Goal: Find specific page/section: Find specific page/section

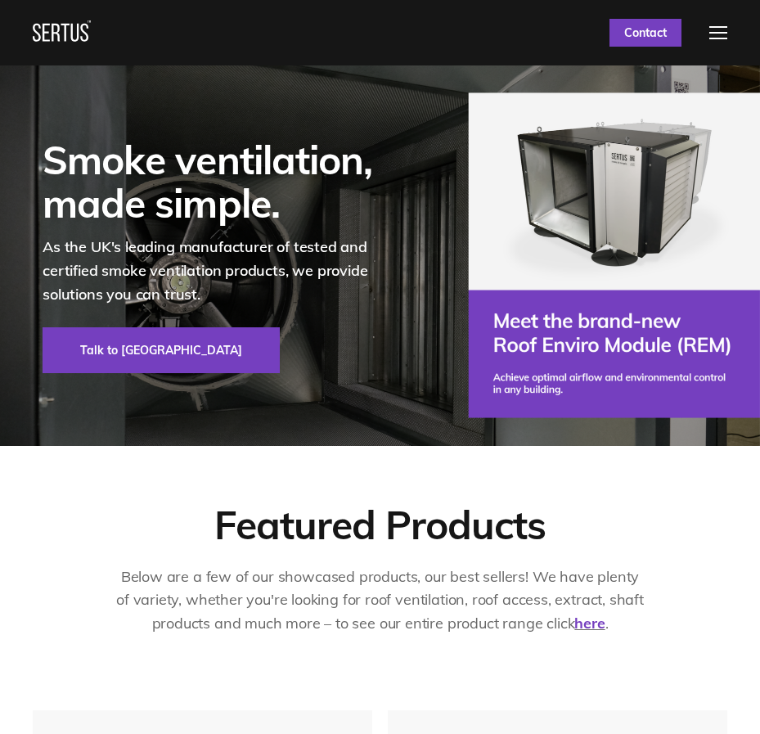
click at [711, 33] on div at bounding box center [719, 32] width 18 height 13
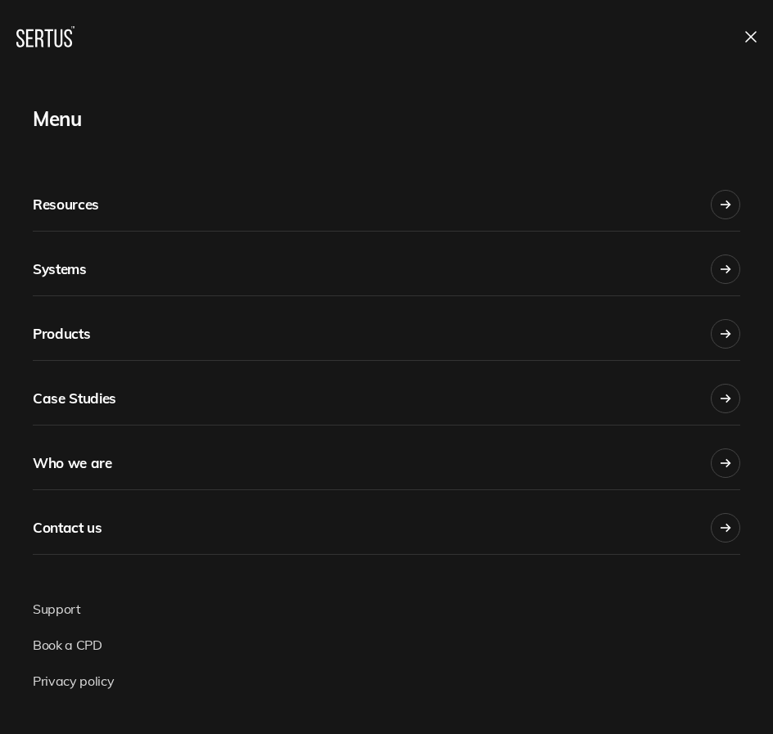
click at [720, 460] on icon at bounding box center [725, 463] width 11 height 11
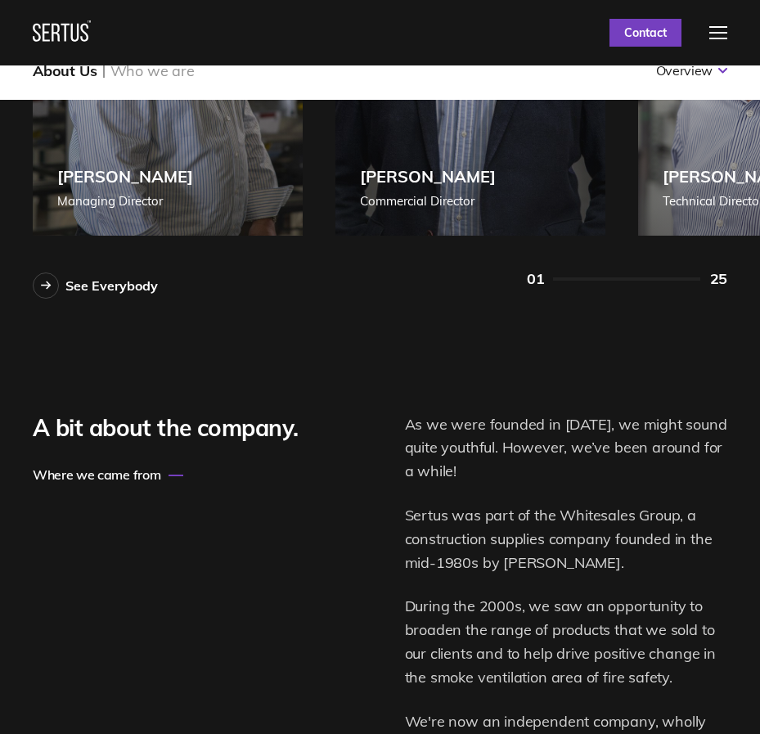
scroll to position [576, 0]
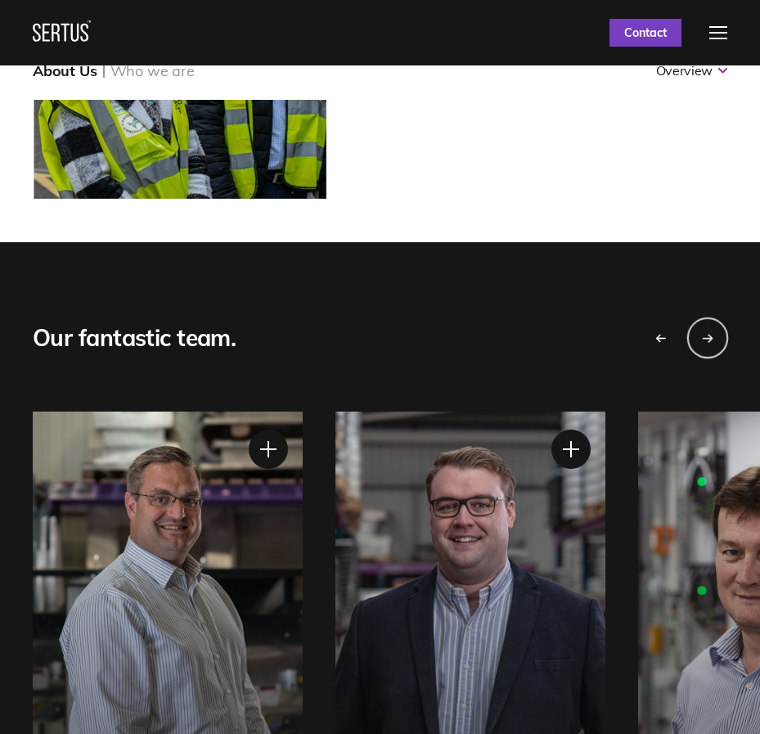
click at [710, 341] on icon "Next slide" at bounding box center [707, 338] width 11 height 10
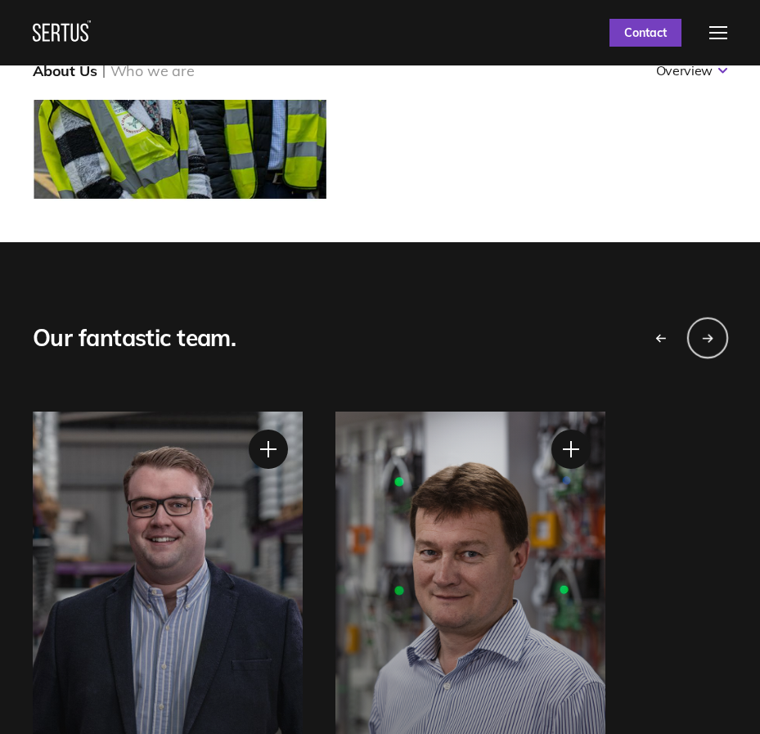
click at [710, 341] on icon "Next slide" at bounding box center [707, 338] width 11 height 10
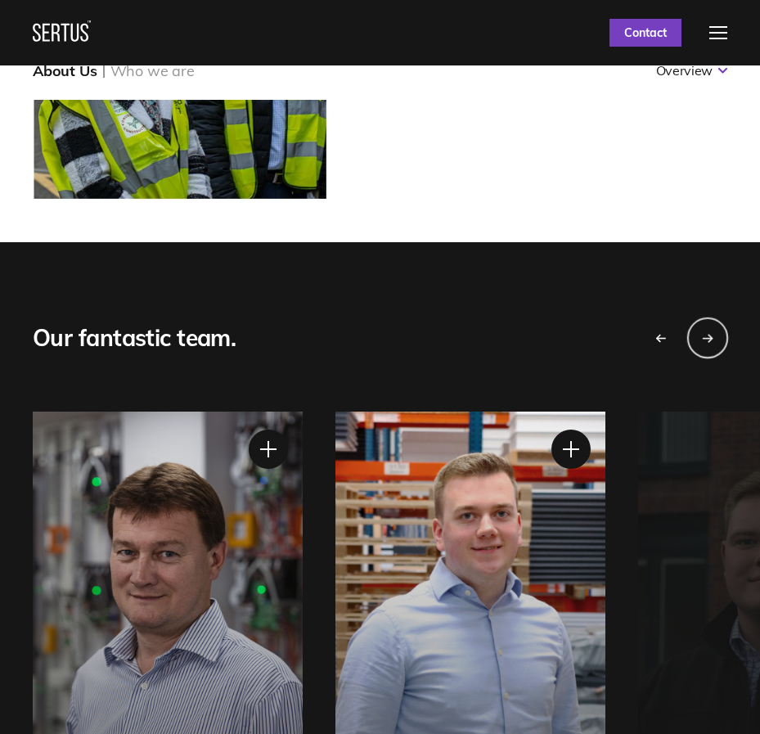
click at [710, 341] on icon "Next slide" at bounding box center [707, 338] width 11 height 10
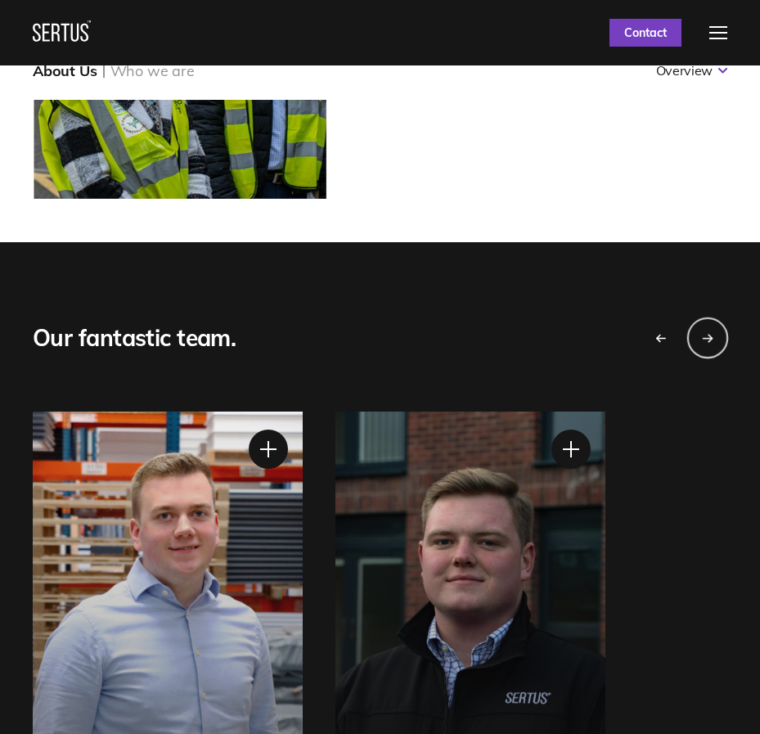
click at [710, 341] on icon "Next slide" at bounding box center [707, 338] width 11 height 10
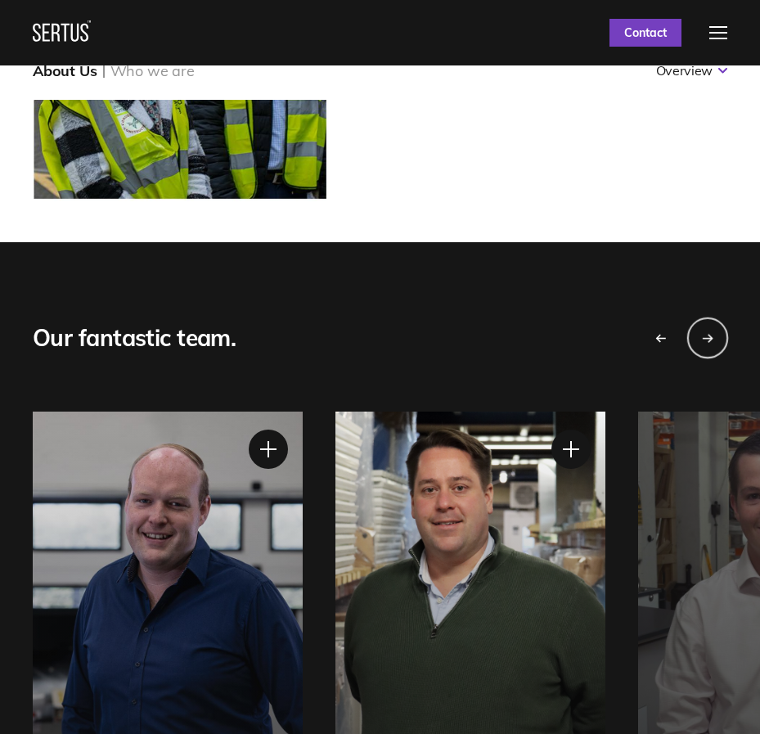
click at [710, 341] on icon "Next slide" at bounding box center [707, 338] width 11 height 10
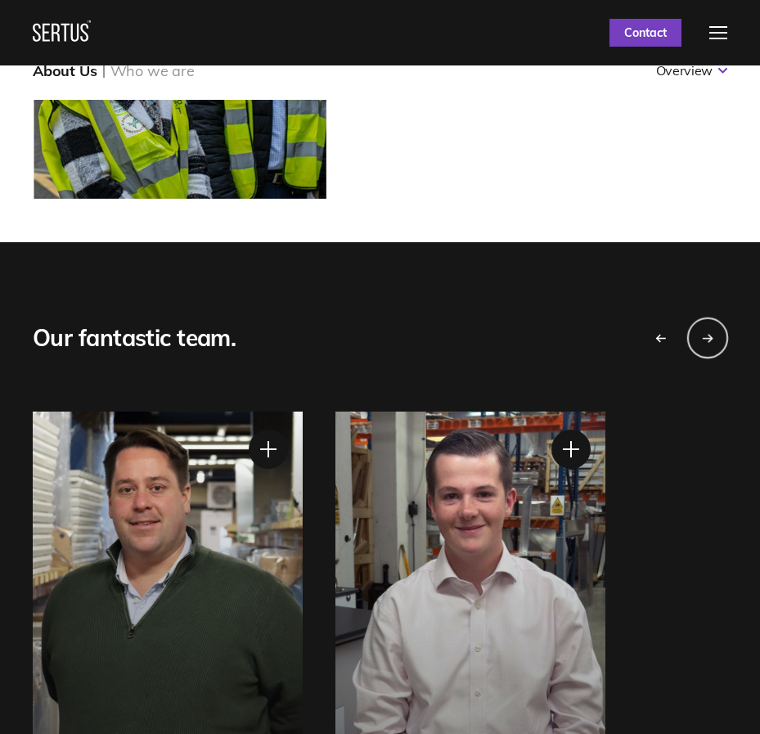
click at [710, 345] on div "Next slide" at bounding box center [708, 337] width 41 height 41
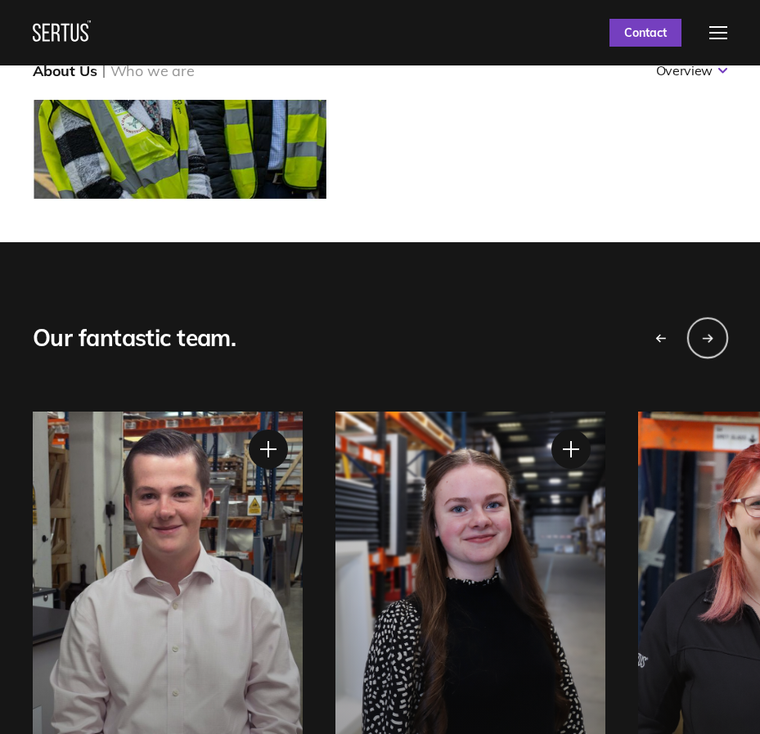
click at [710, 345] on div "Next slide" at bounding box center [708, 337] width 41 height 41
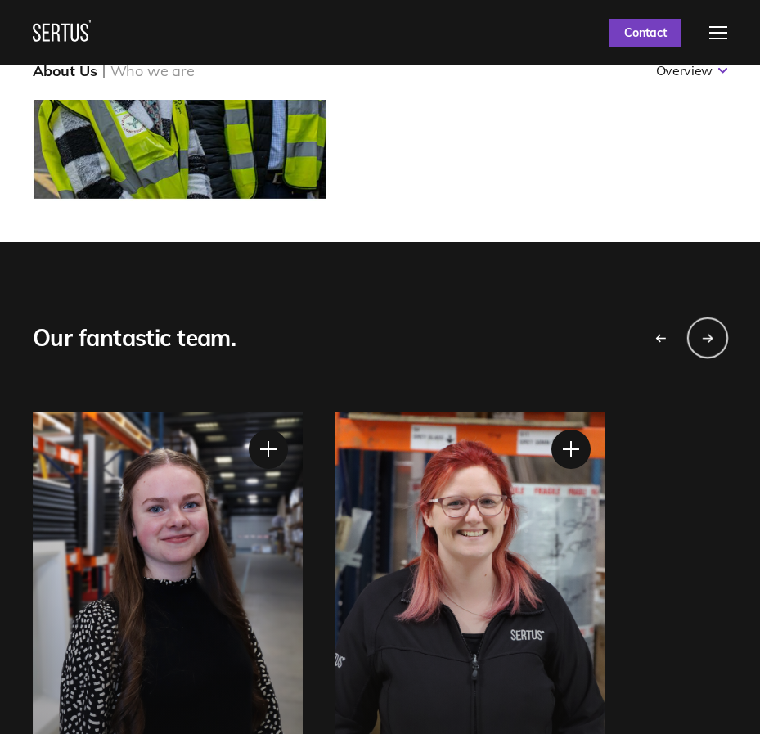
click at [710, 345] on div "Next slide" at bounding box center [708, 337] width 41 height 41
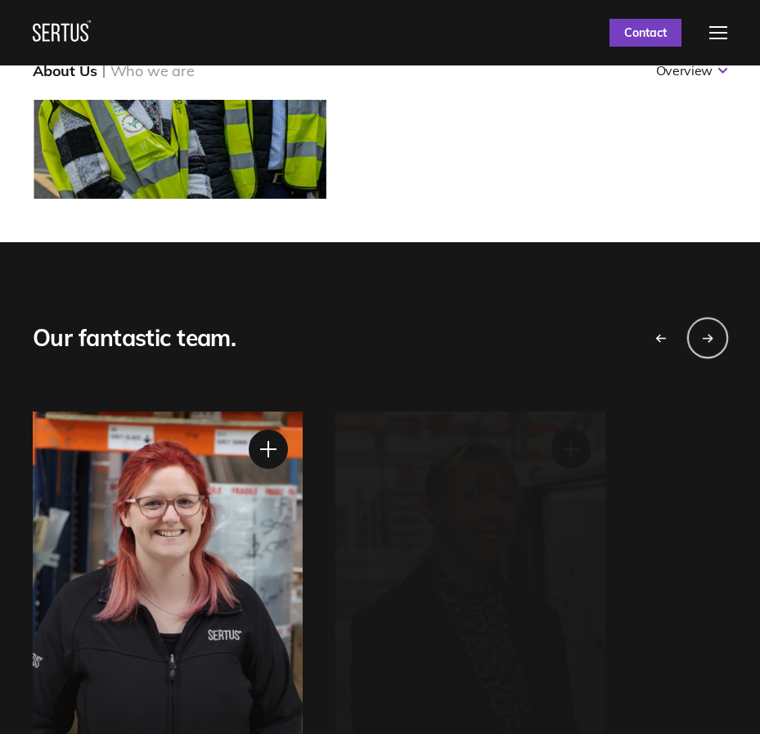
click at [710, 345] on div "Next slide" at bounding box center [708, 337] width 41 height 41
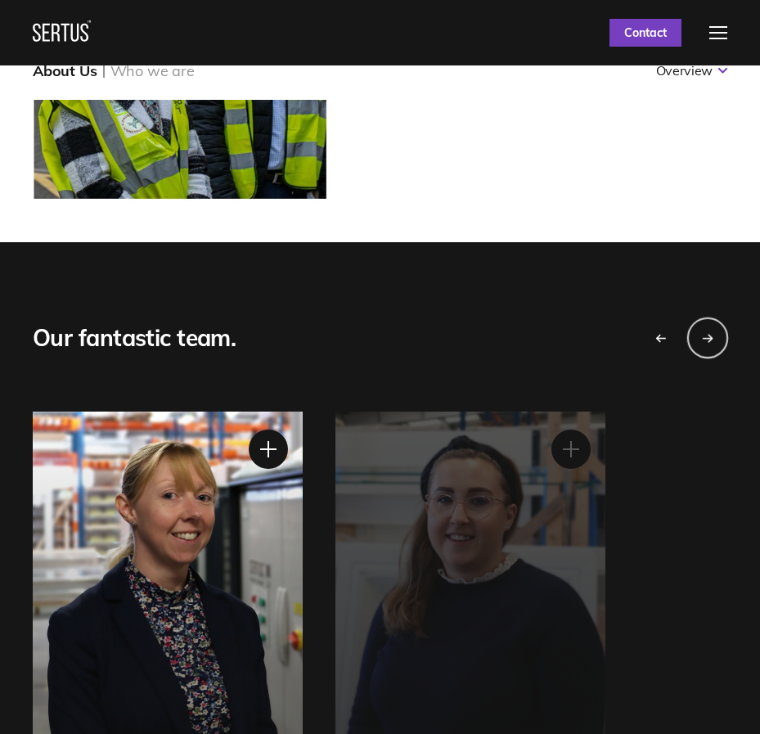
click at [710, 345] on div "Next slide" at bounding box center [708, 337] width 41 height 41
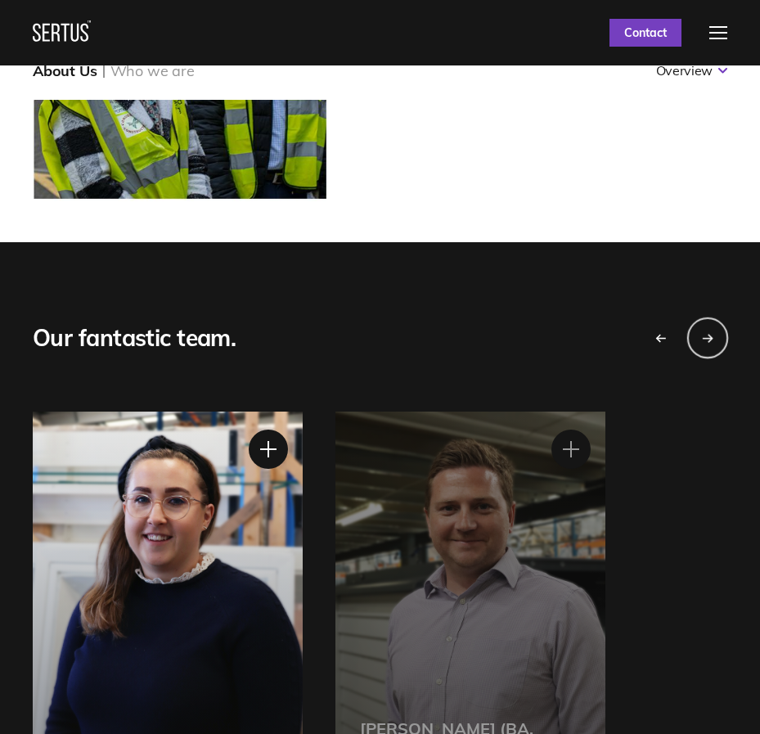
click at [710, 345] on div "Next slide" at bounding box center [708, 337] width 41 height 41
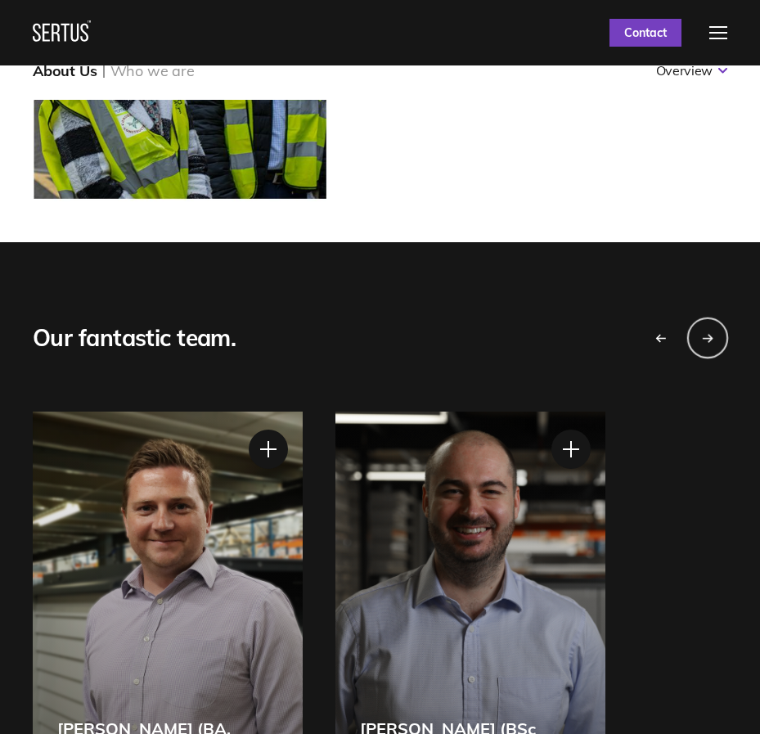
click at [710, 345] on div "Next slide" at bounding box center [708, 337] width 41 height 41
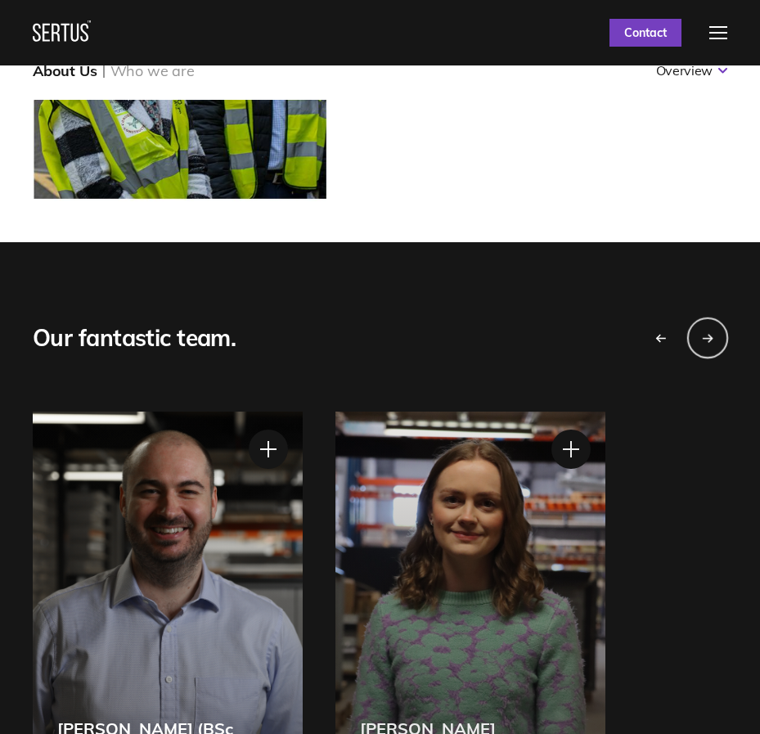
click at [710, 345] on div "Next slide" at bounding box center [708, 337] width 41 height 41
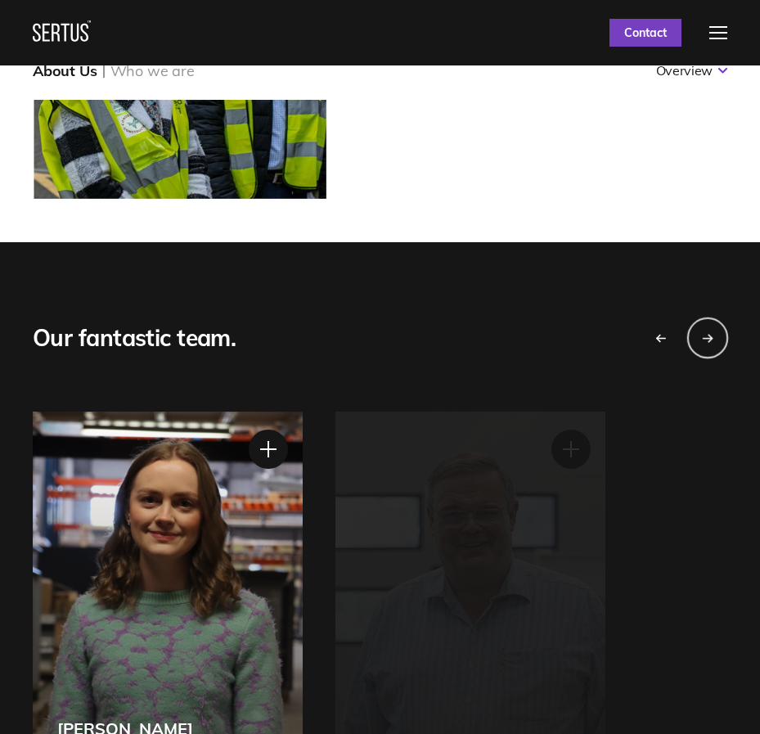
click at [710, 346] on div "Next slide" at bounding box center [708, 337] width 41 height 41
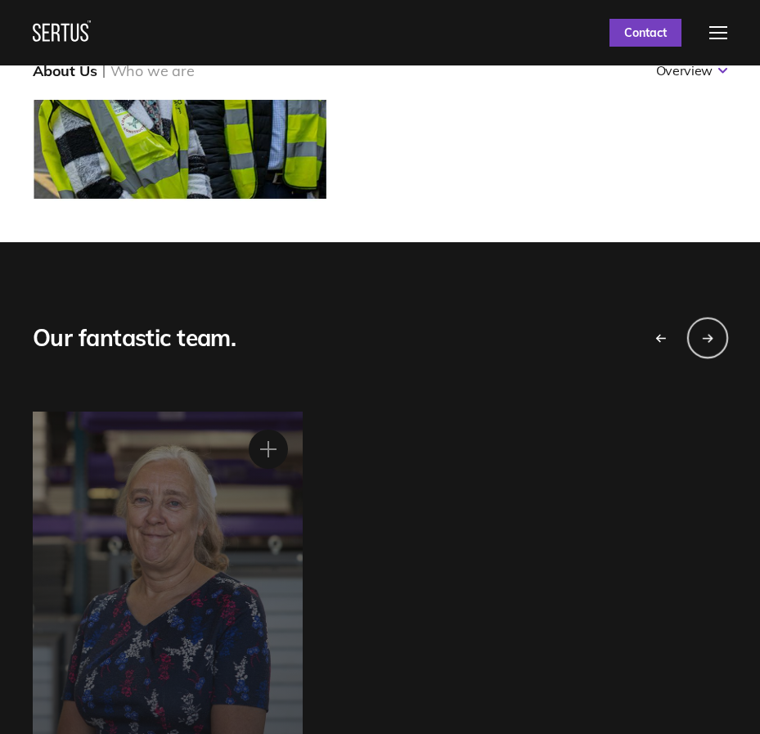
click at [710, 346] on div "Next slide" at bounding box center [708, 337] width 41 height 41
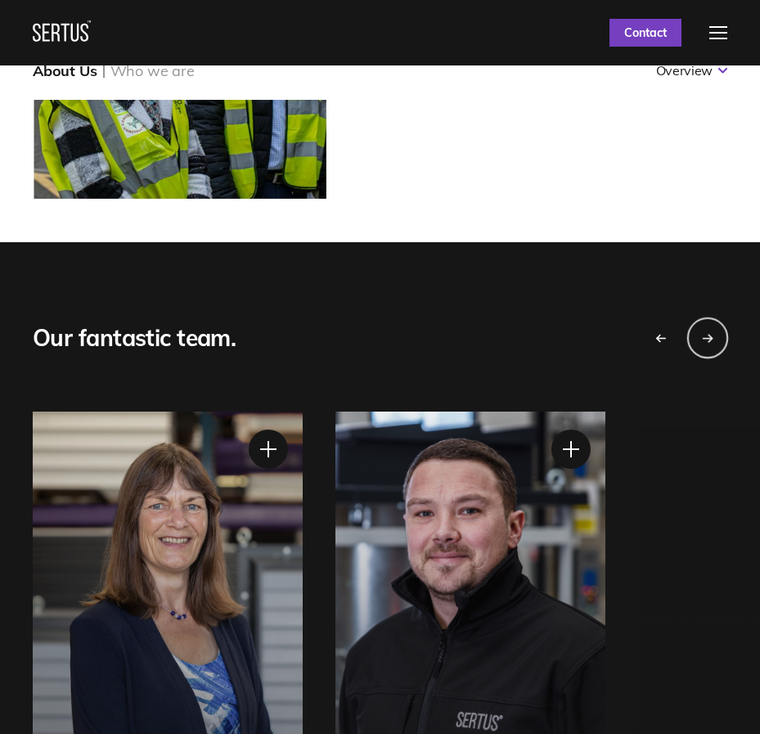
click at [710, 346] on div "Next slide" at bounding box center [708, 337] width 41 height 41
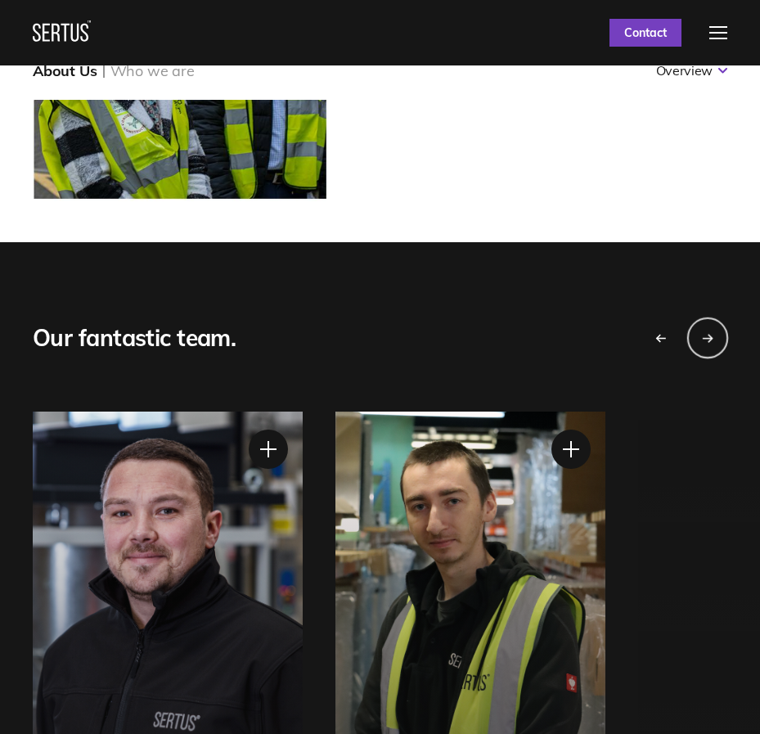
click at [710, 346] on div "Next slide" at bounding box center [708, 337] width 41 height 41
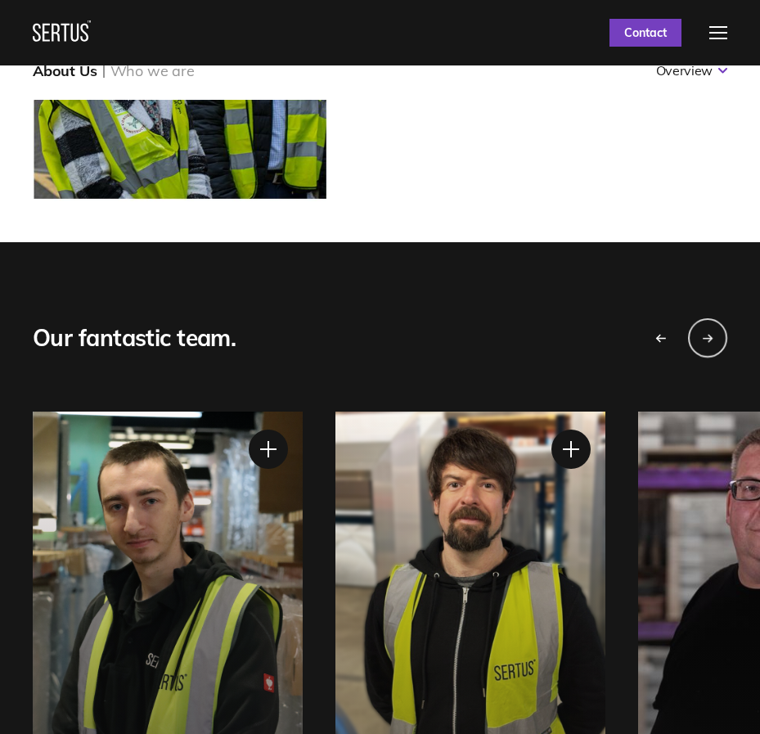
click at [541, 529] on div "[PERSON_NAME] Warehouse Operative" at bounding box center [471, 610] width 270 height 397
click at [393, 586] on div "[PERSON_NAME] Warehouse Operative" at bounding box center [471, 610] width 270 height 397
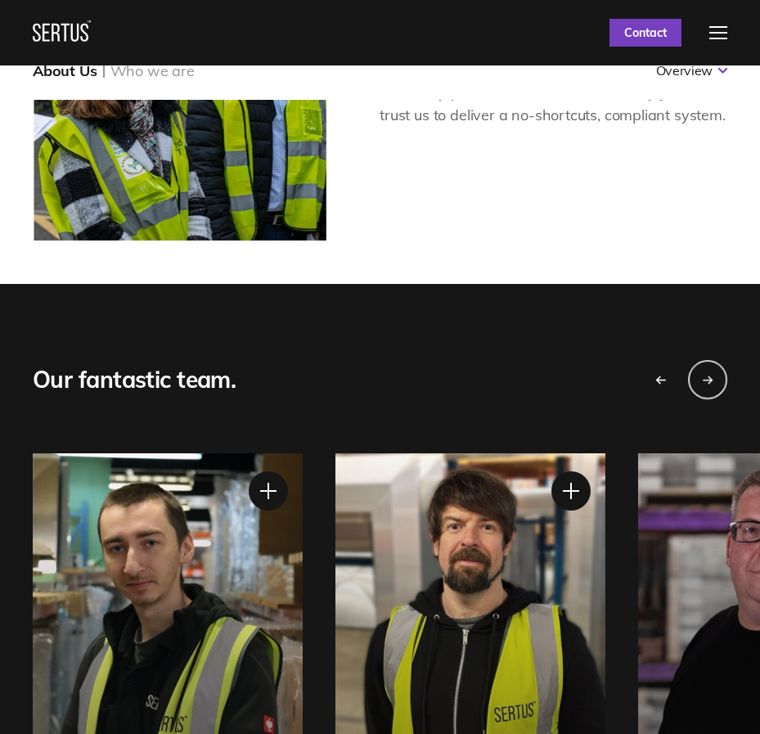
scroll to position [494, 0]
